Goal: Transaction & Acquisition: Purchase product/service

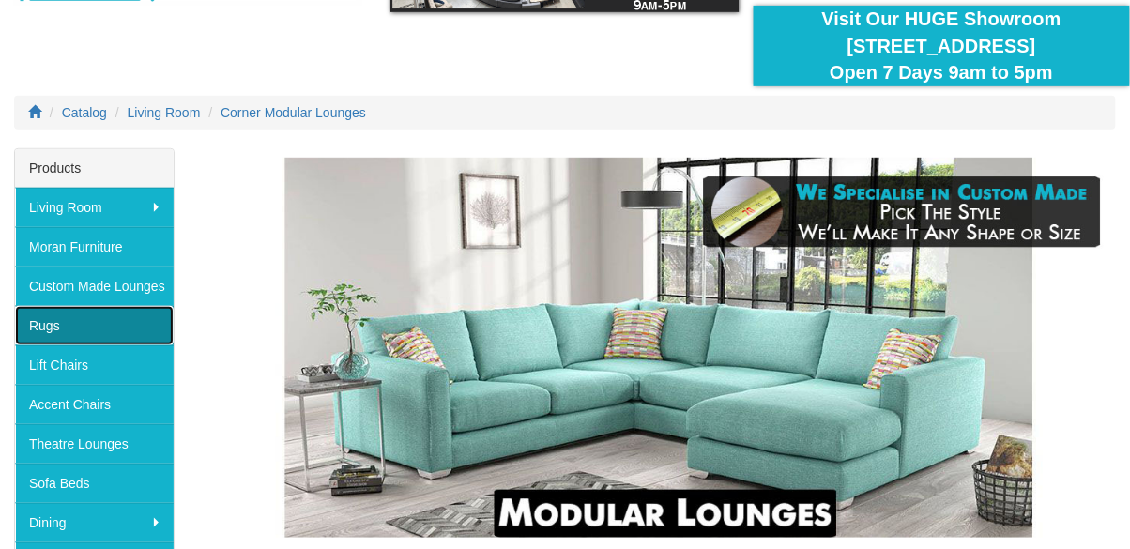
click at [71, 330] on link "Rugs" at bounding box center [94, 325] width 159 height 39
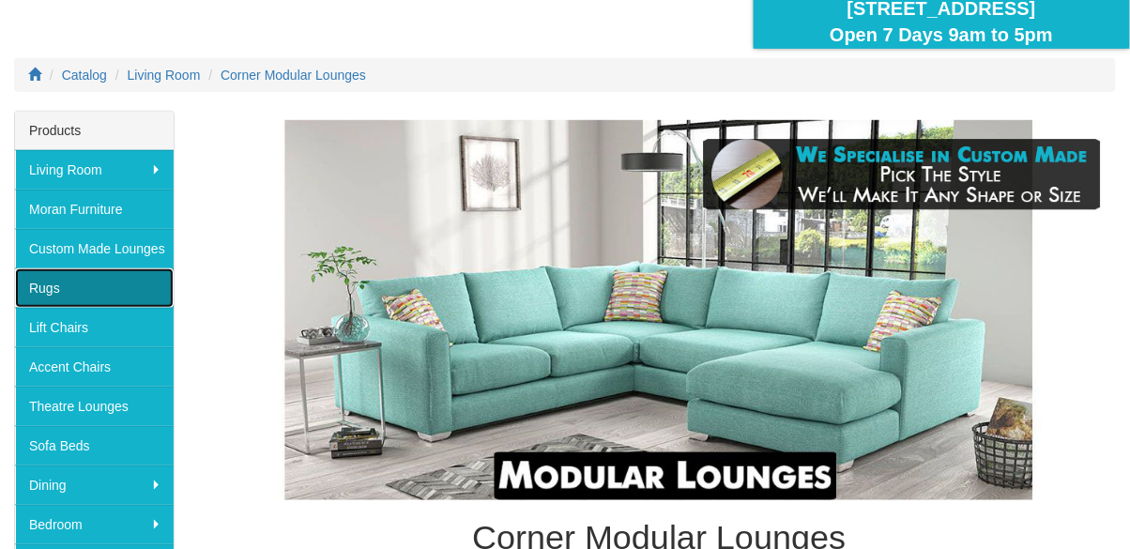
scroll to position [246, 0]
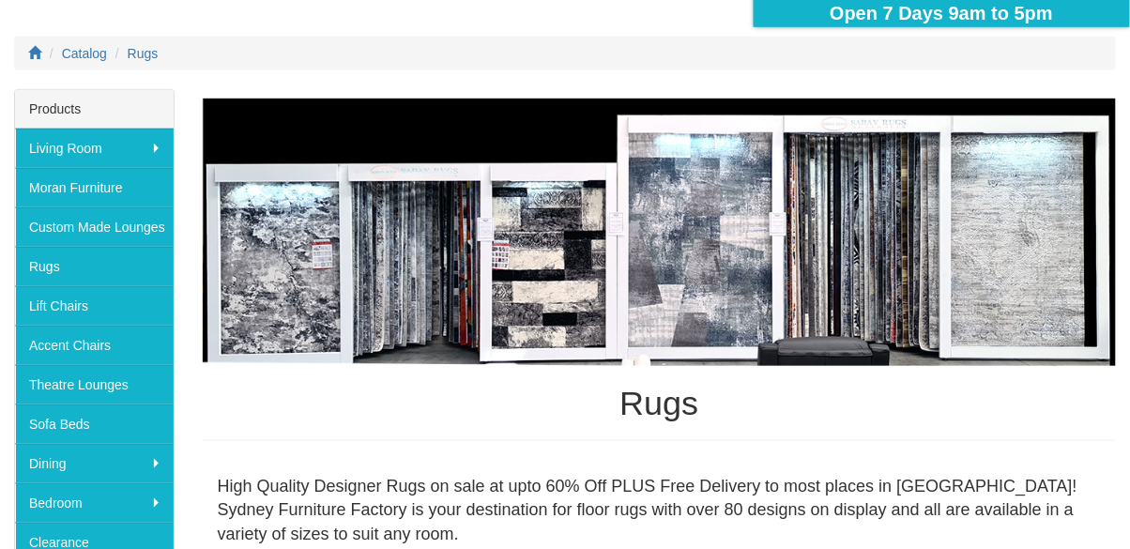
scroll to position [221, 0]
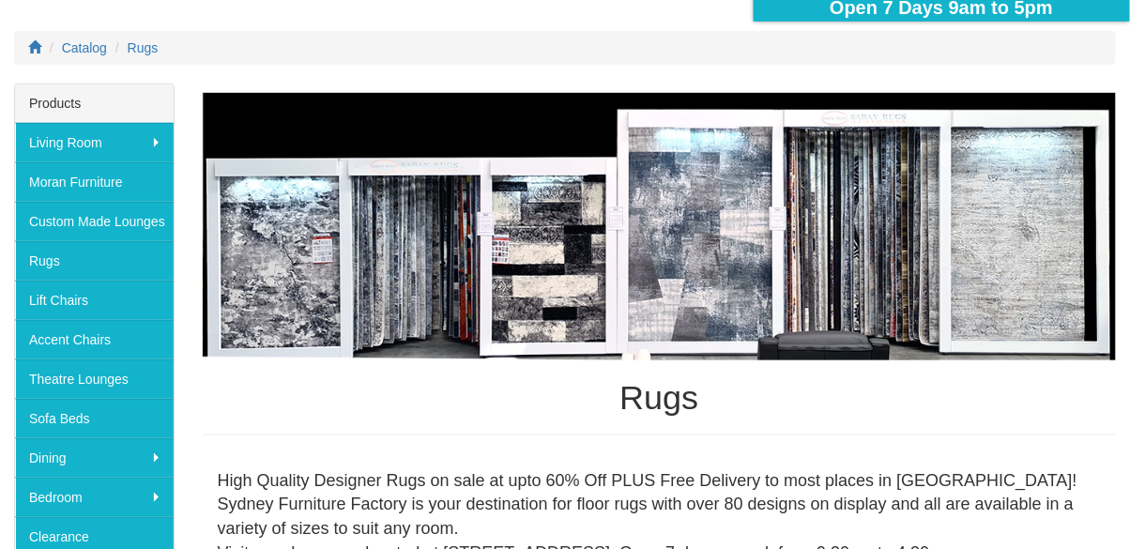
click at [1025, 195] on img at bounding box center [659, 227] width 913 height 268
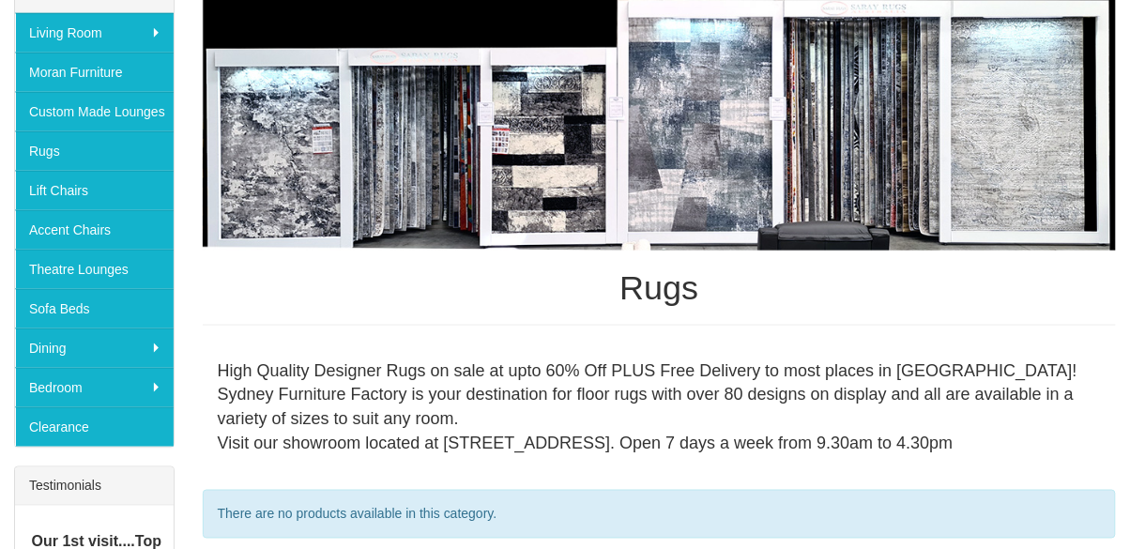
scroll to position [329, 0]
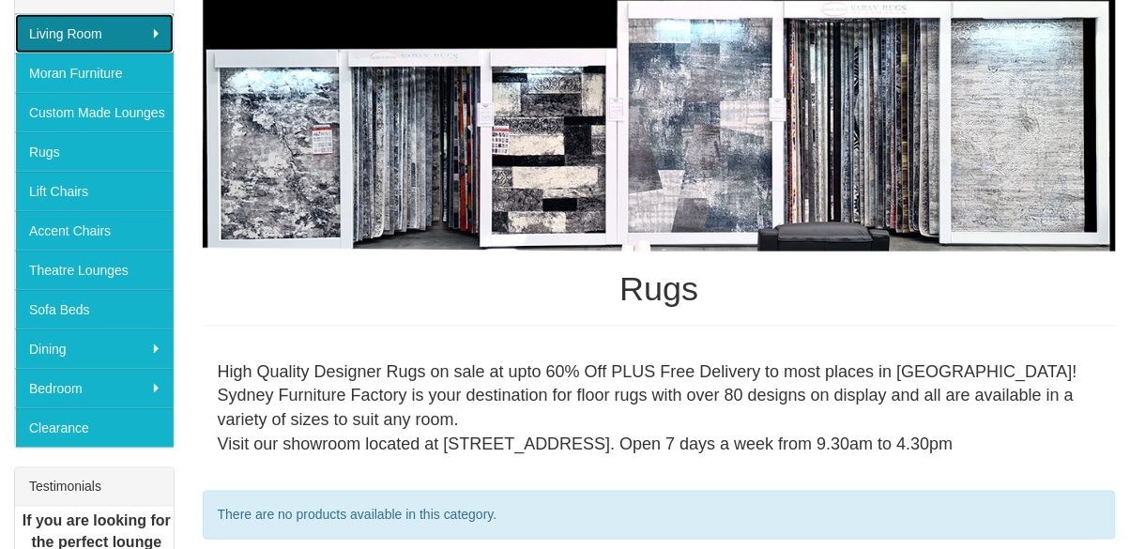
click at [54, 39] on link "Living Room" at bounding box center [94, 33] width 159 height 39
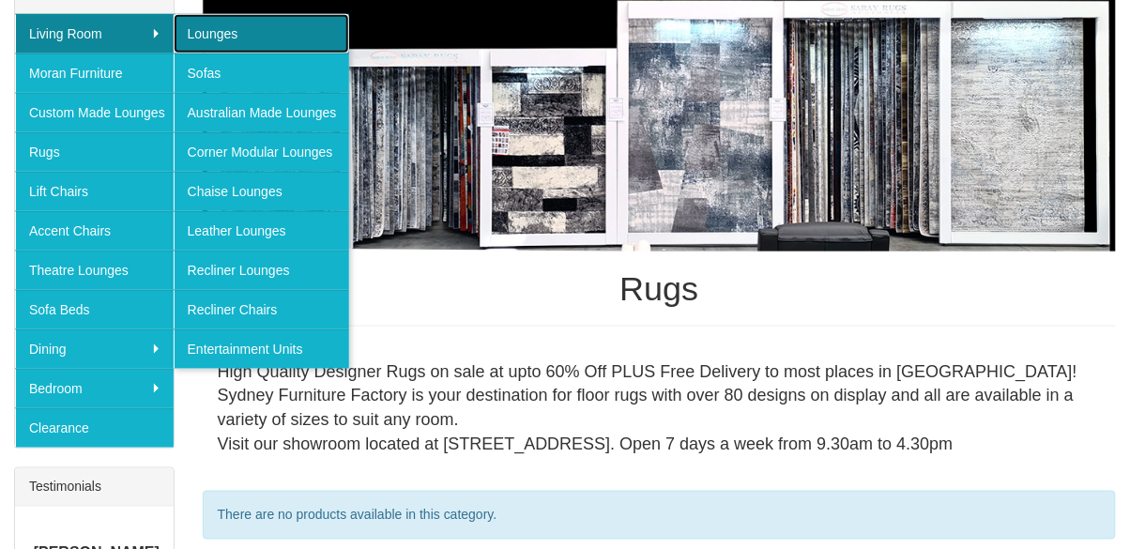
click at [269, 27] on link "Lounges" at bounding box center [262, 33] width 176 height 39
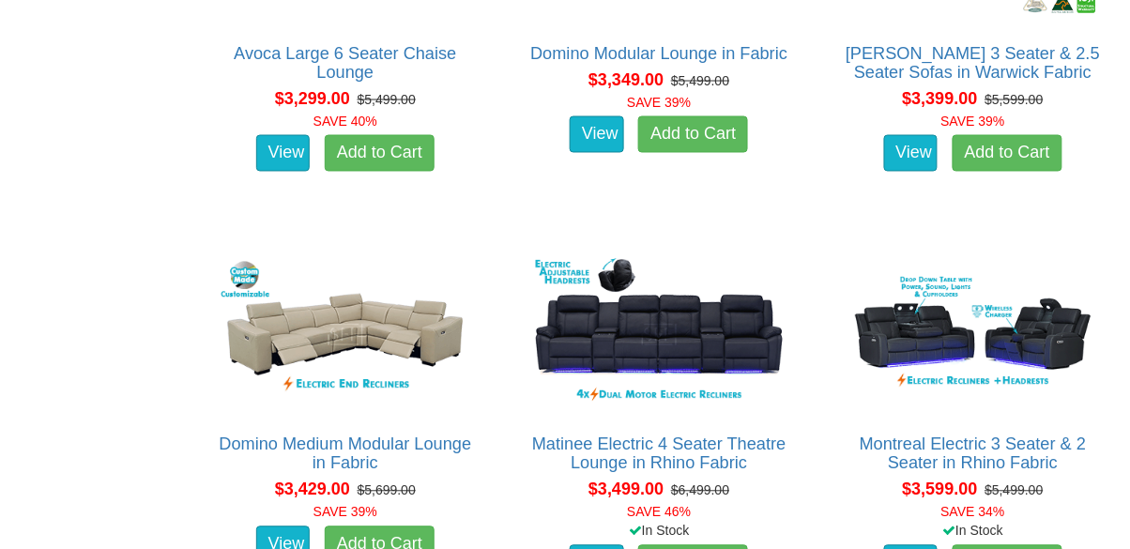
scroll to position [8674, 0]
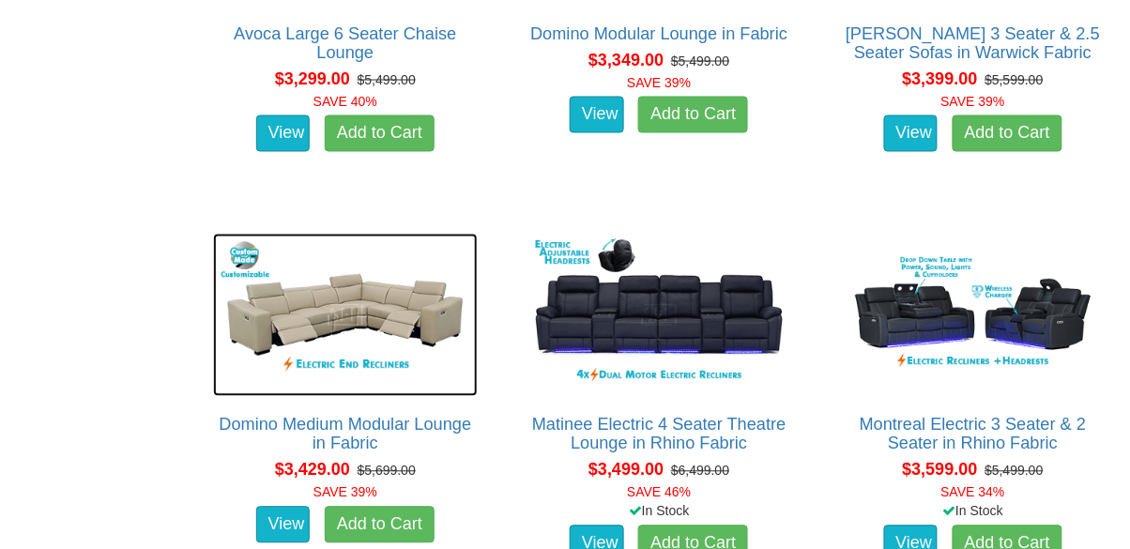
click at [268, 372] on img at bounding box center [345, 315] width 265 height 162
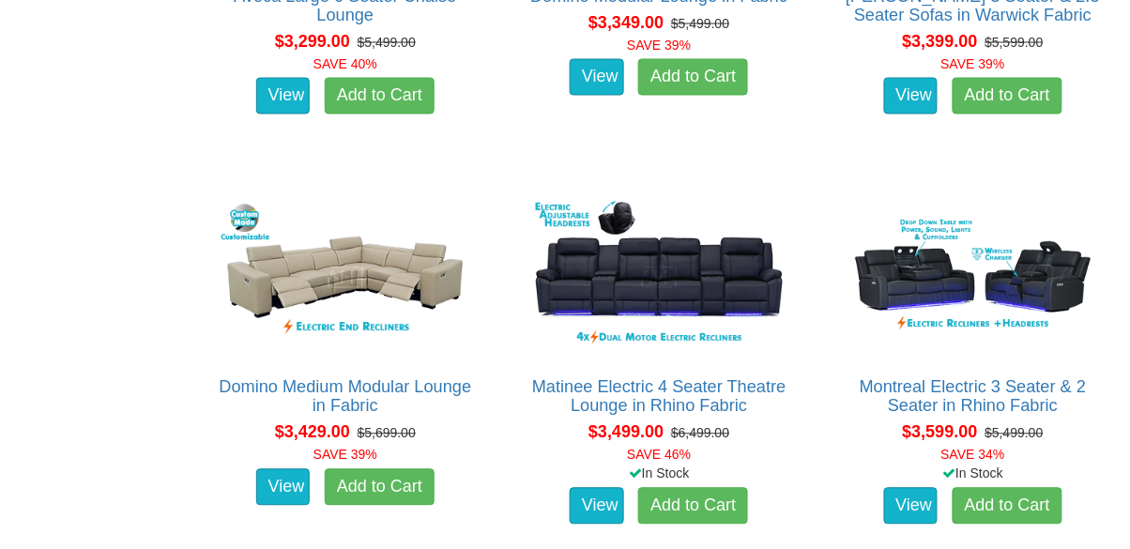
scroll to position [8765, 0]
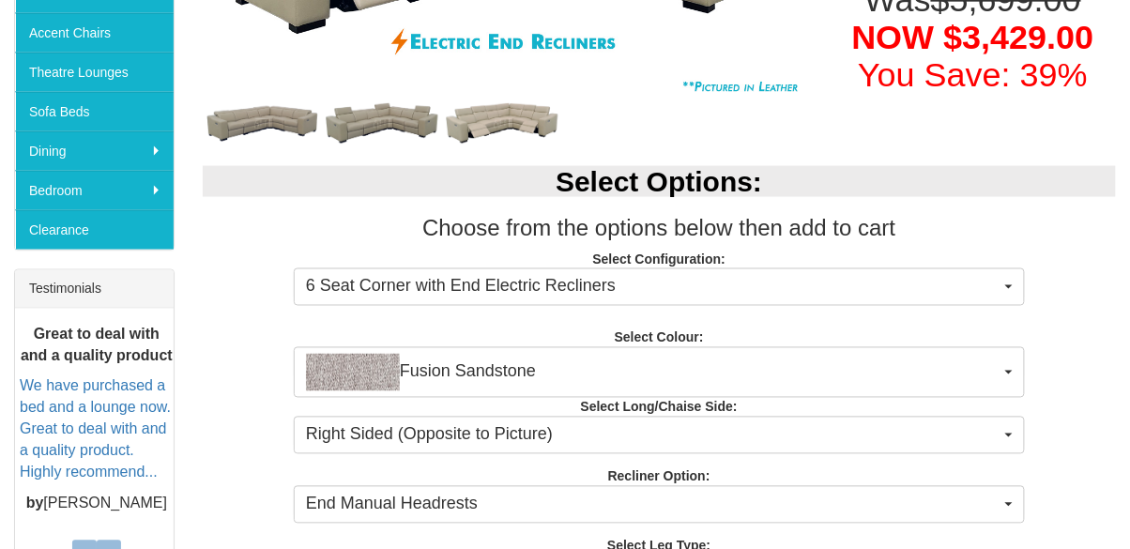
scroll to position [529, 0]
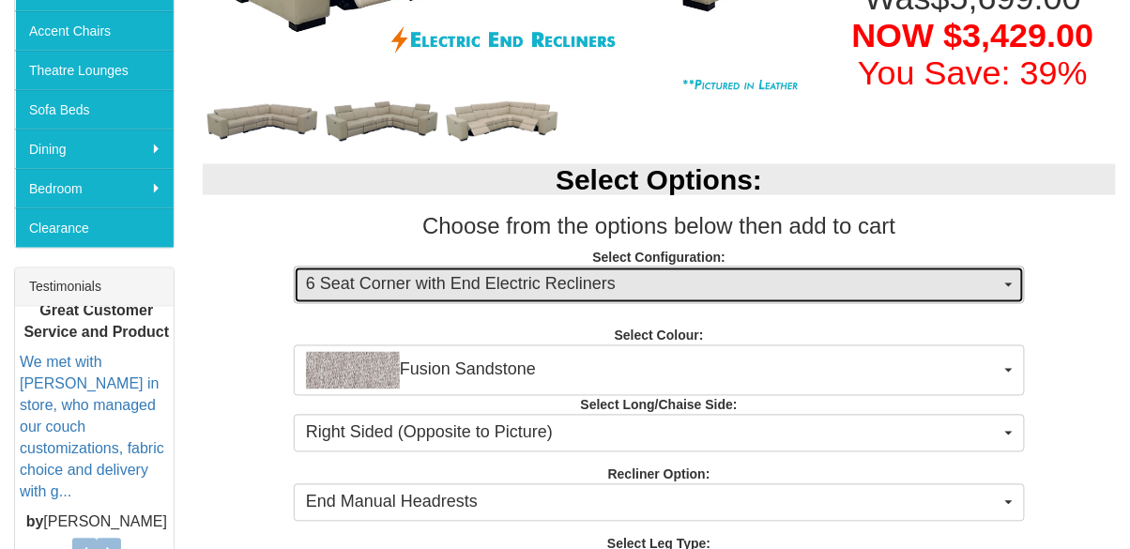
click at [979, 297] on span "6 Seat Corner with End Electric Recliners" at bounding box center [653, 285] width 695 height 24
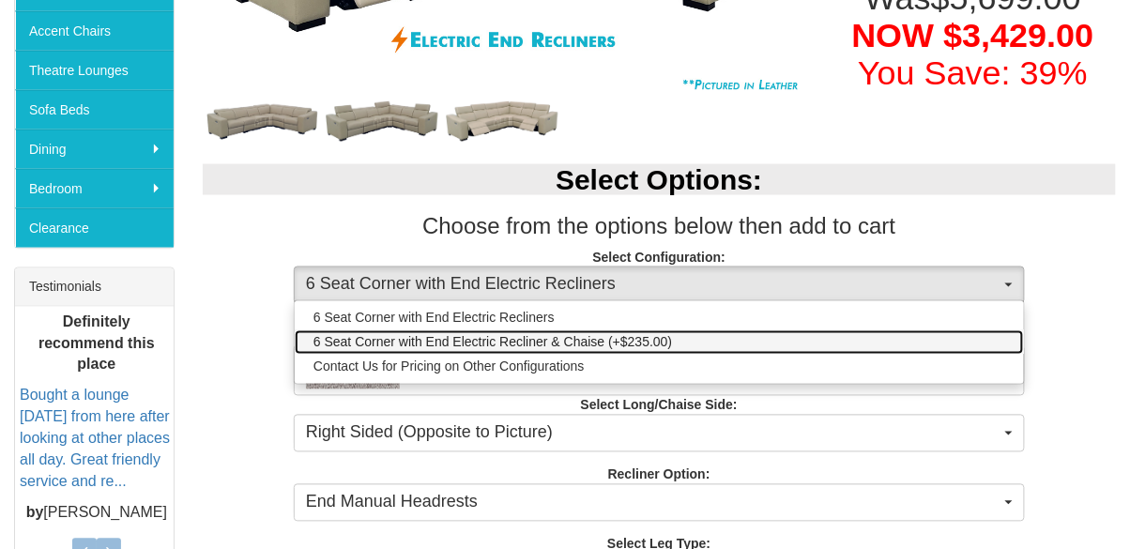
click at [913, 341] on link "6 Seat Corner with End Electric Recliner & Chaise (+$235.00)" at bounding box center [659, 342] width 729 height 24
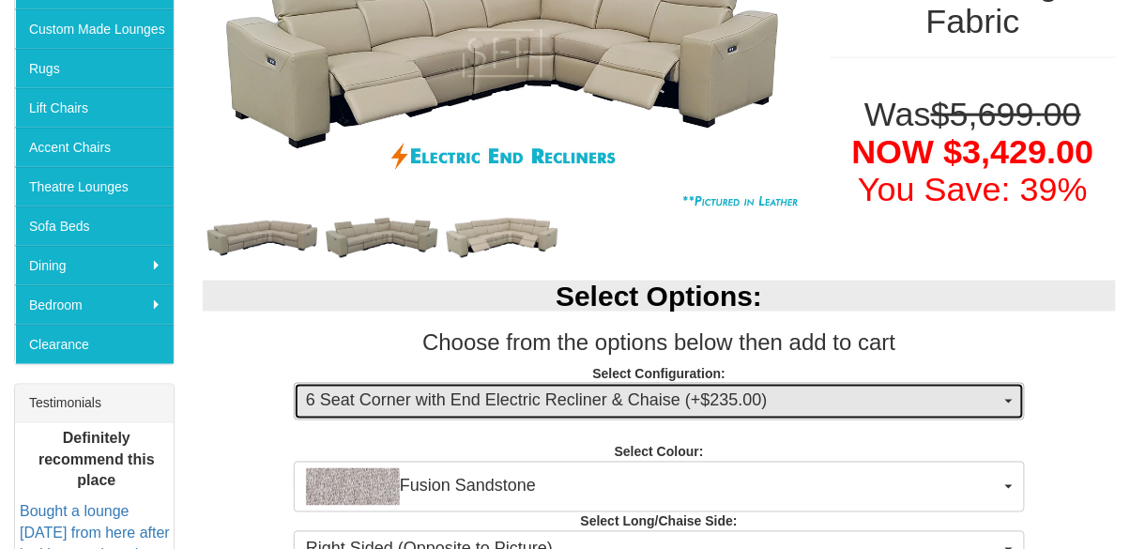
scroll to position [405, 0]
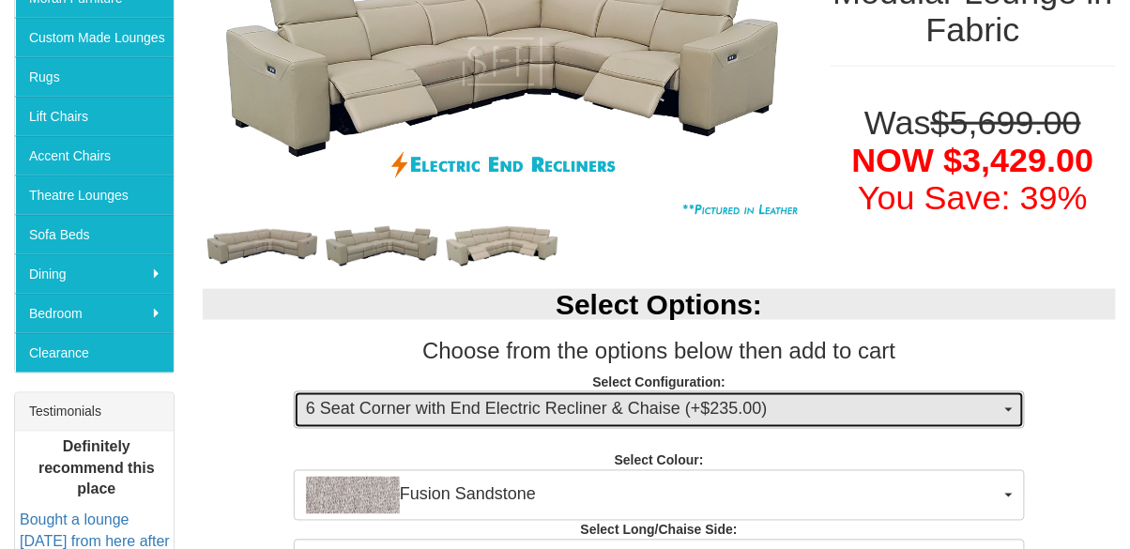
click at [853, 417] on span "6 Seat Corner with End Electric Recliner & Chaise (+$235.00)" at bounding box center [653, 410] width 695 height 24
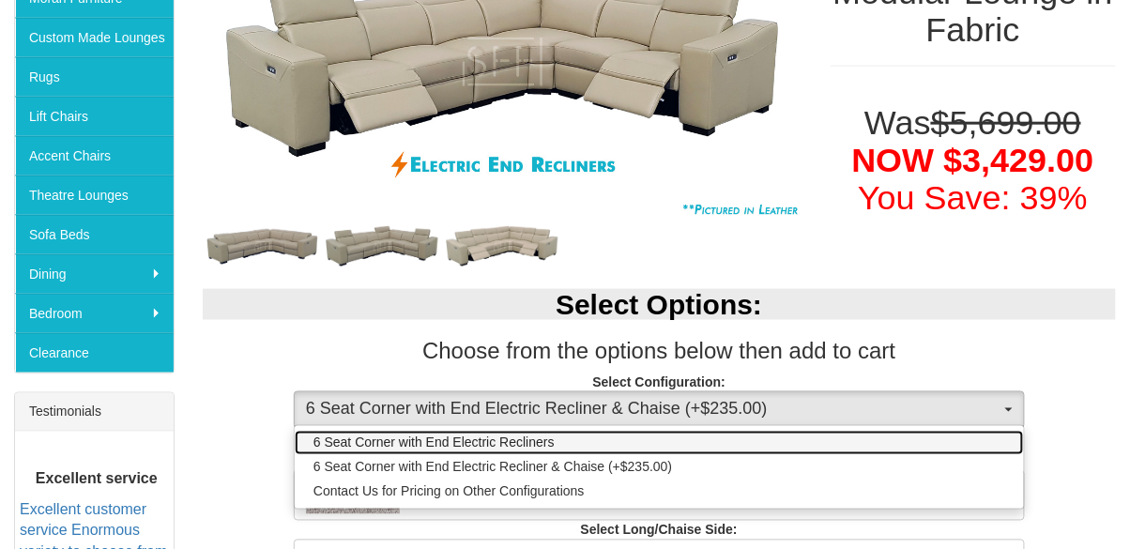
click at [810, 437] on link "6 Seat Corner with End Electric Recliners" at bounding box center [659, 443] width 729 height 24
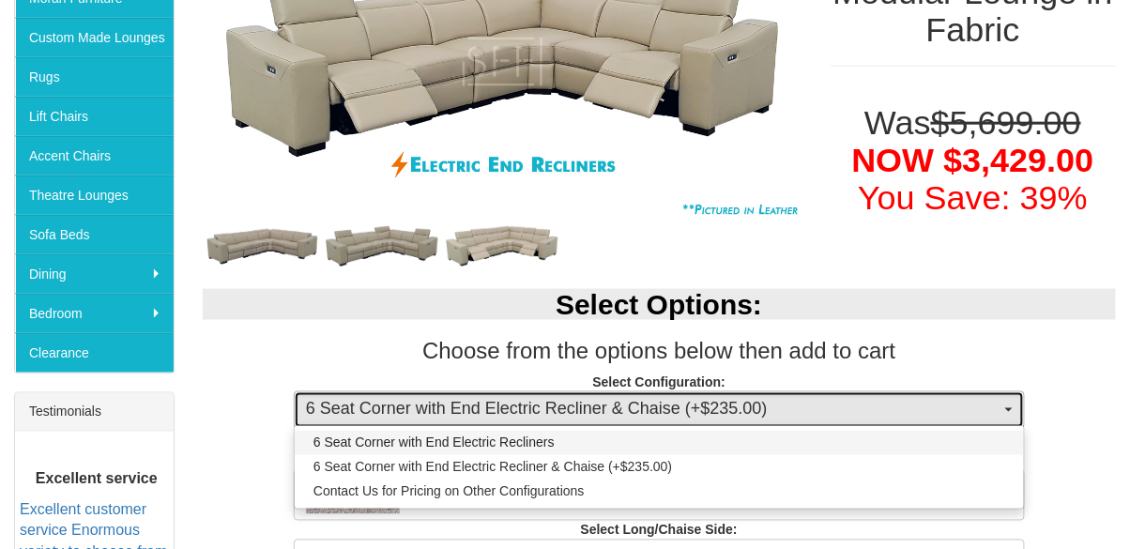
select select "1708"
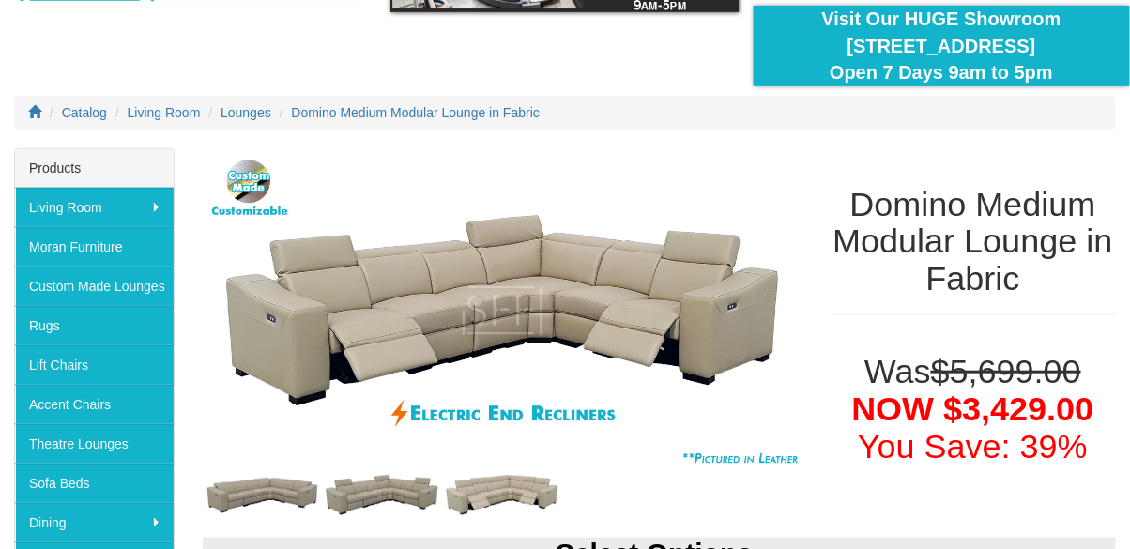
scroll to position [130, 0]
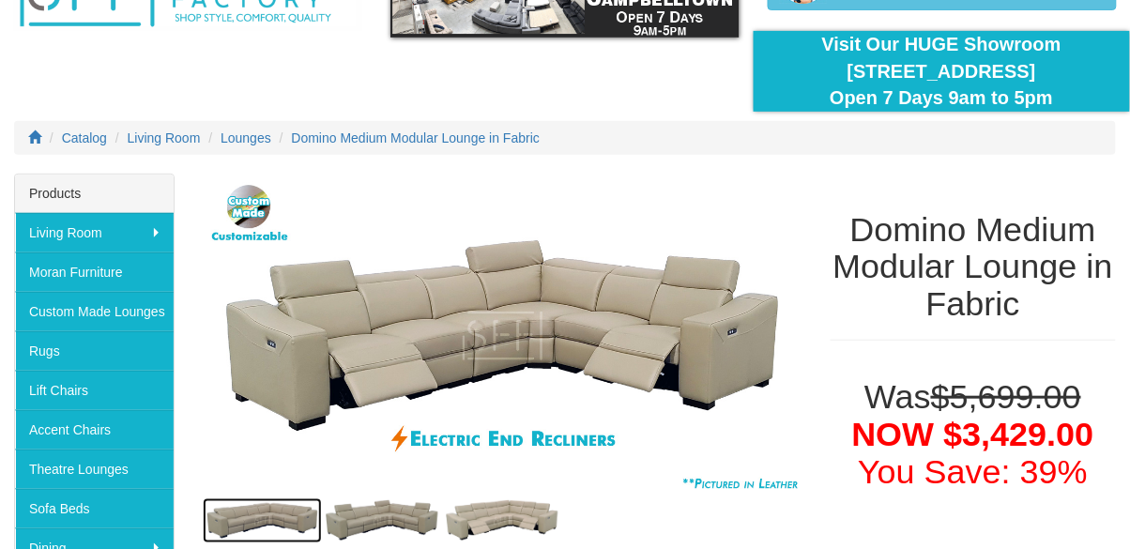
click at [263, 507] on img at bounding box center [263, 520] width 120 height 45
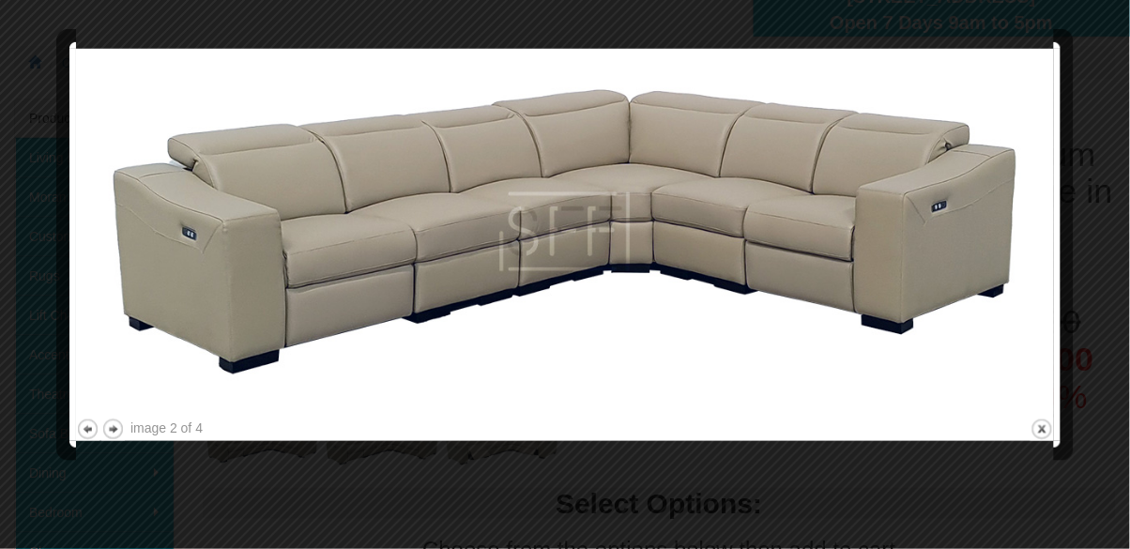
scroll to position [221, 0]
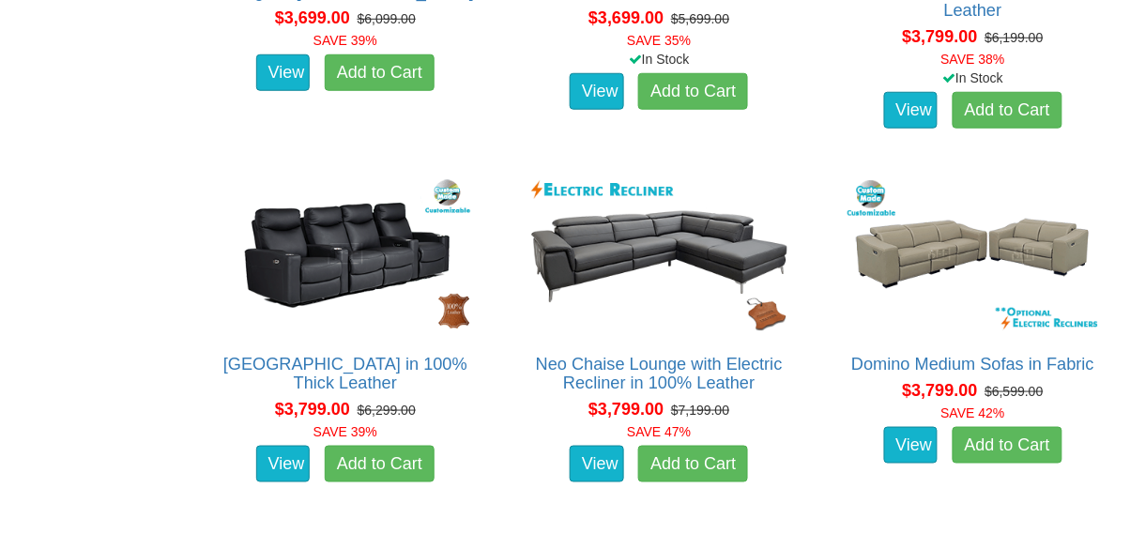
scroll to position [9940, 0]
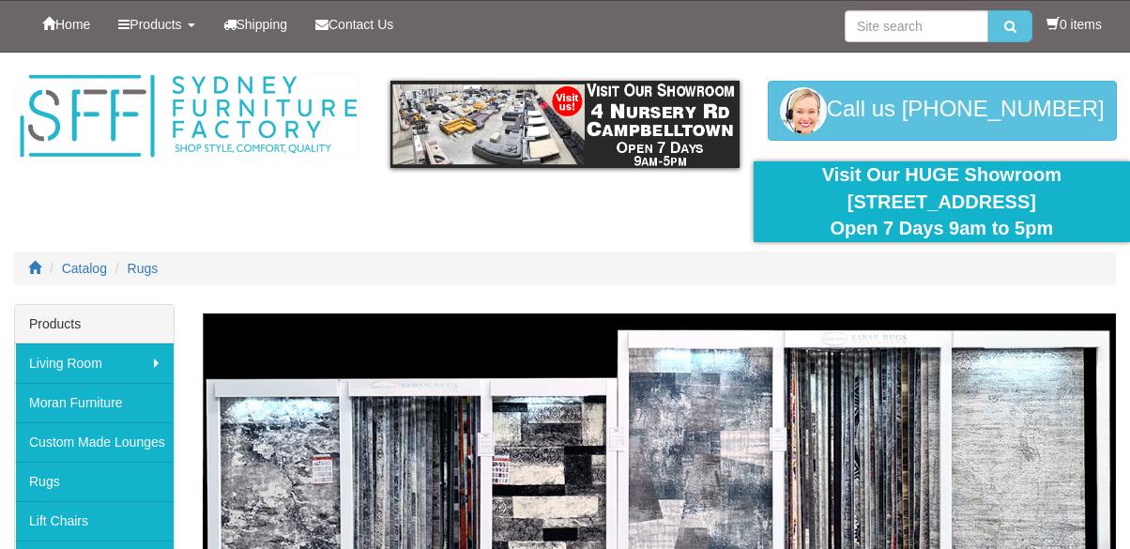
scroll to position [329, 0]
